Goal: Manage account settings

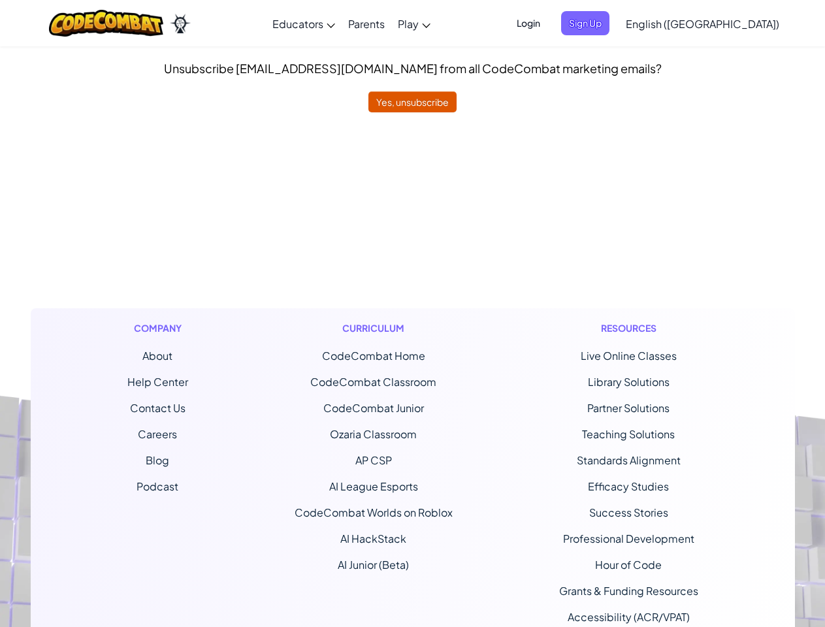
click at [412, 314] on div "Curriculum CodeCombat Home CodeCombat Classroom CodeCombat Junior Ozaria Classr…" at bounding box center [374, 485] width 178 height 354
click at [548, 23] on span "Login" at bounding box center [528, 23] width 39 height 24
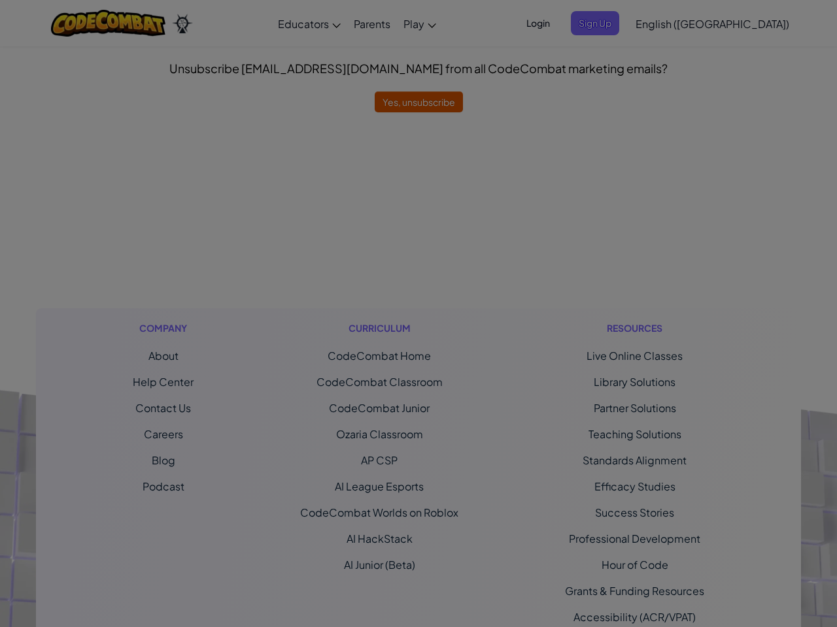
click at [665, 23] on div "Sign Into [DOMAIN_NAME] ClassLink or Unknown Error Email or Username : Password…" at bounding box center [418, 313] width 837 height 627
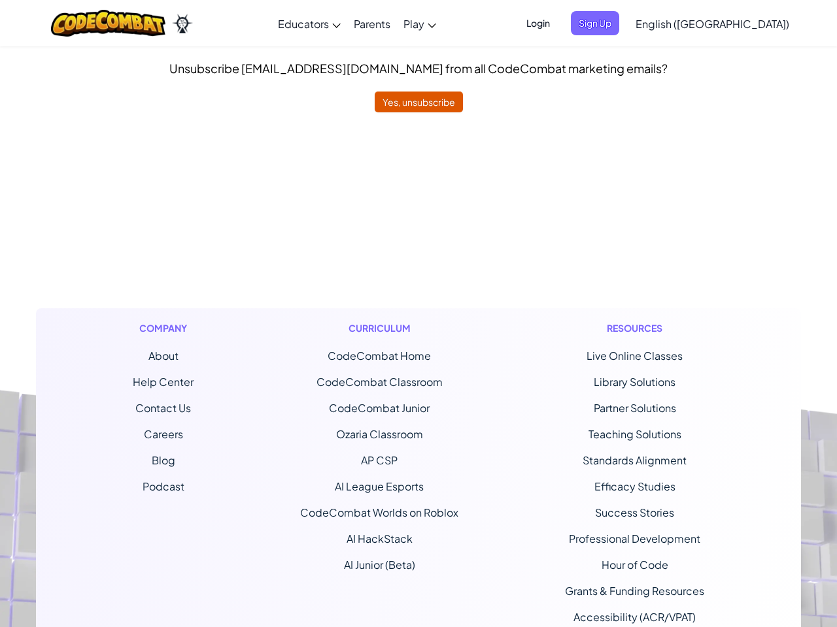
click at [735, 24] on div at bounding box center [418, 313] width 837 height 627
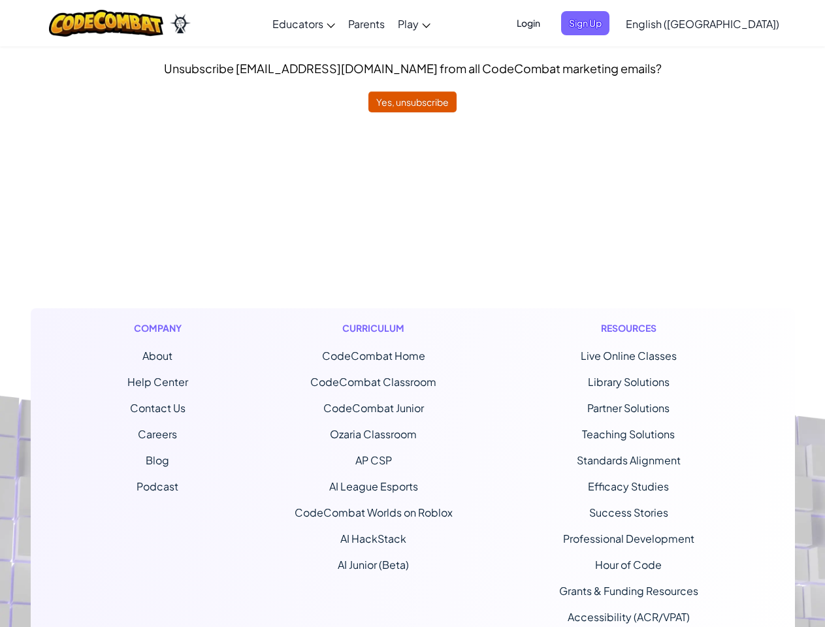
click at [412, 370] on ul "CodeCombat Home CodeCombat Classroom CodeCombat Junior Ozaria Classroom AP CSP …" at bounding box center [374, 460] width 158 height 225
